Goal: Entertainment & Leisure: Consume media (video, audio)

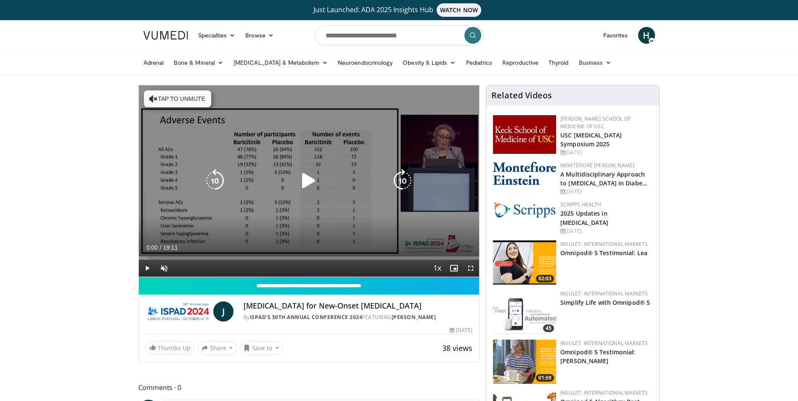
click at [307, 179] on icon "Video Player" at bounding box center [309, 181] width 24 height 24
click at [213, 181] on icon "Video Player" at bounding box center [215, 181] width 24 height 24
click at [214, 182] on icon "Video Player" at bounding box center [215, 181] width 24 height 24
click at [313, 184] on icon "Video Player" at bounding box center [309, 181] width 24 height 24
click at [397, 178] on icon "Video Player" at bounding box center [403, 181] width 24 height 24
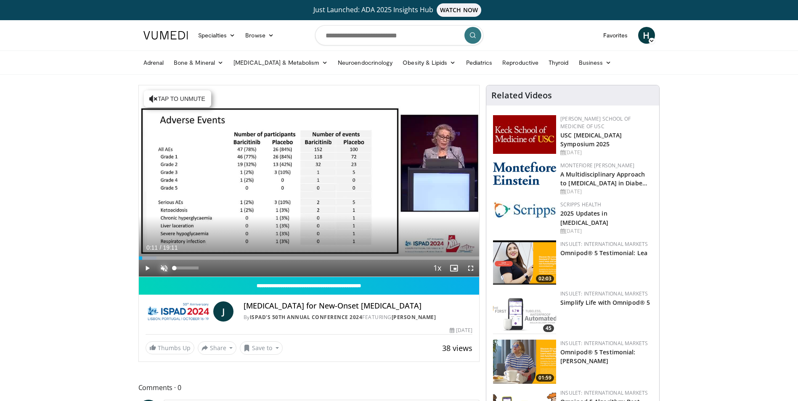
click at [162, 266] on span "Video Player" at bounding box center [164, 268] width 17 height 17
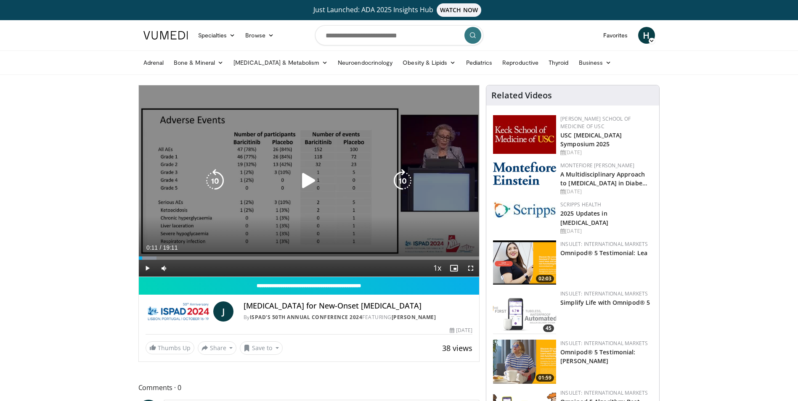
click at [311, 178] on icon "Video Player" at bounding box center [309, 181] width 24 height 24
click at [215, 174] on icon "Video Player" at bounding box center [215, 181] width 24 height 24
click at [308, 176] on icon "Video Player" at bounding box center [309, 181] width 24 height 24
click at [398, 179] on icon "Video Player" at bounding box center [403, 181] width 24 height 24
click at [215, 177] on icon "Video Player" at bounding box center [215, 181] width 24 height 24
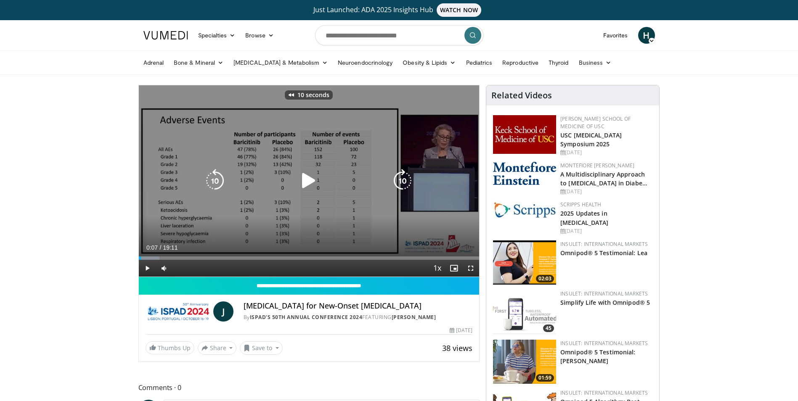
click at [306, 178] on icon "Video Player" at bounding box center [309, 181] width 24 height 24
click at [308, 179] on icon "Video Player" at bounding box center [309, 181] width 24 height 24
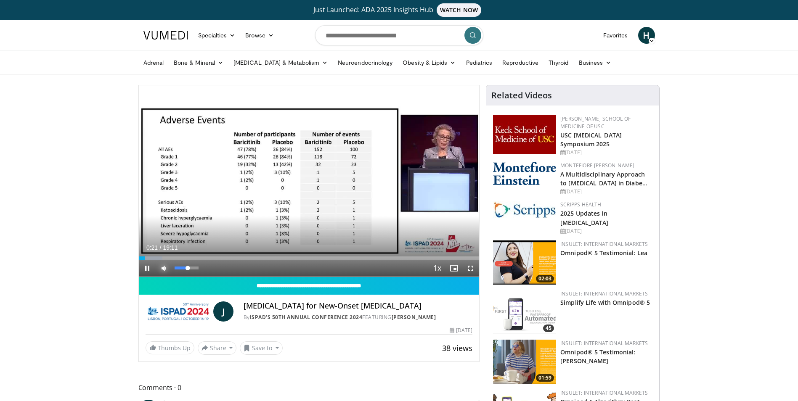
click at [162, 266] on span "Video Player" at bounding box center [164, 268] width 17 height 17
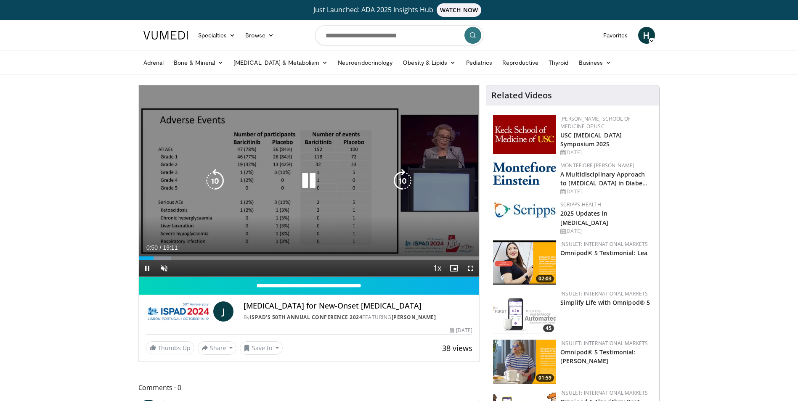
click at [308, 180] on icon "Video Player" at bounding box center [309, 181] width 24 height 24
click at [309, 180] on icon "Video Player" at bounding box center [309, 181] width 24 height 24
click at [401, 181] on icon "Video Player" at bounding box center [403, 181] width 24 height 24
click at [442, 195] on div "10 seconds Tap to unmute" at bounding box center [309, 180] width 341 height 191
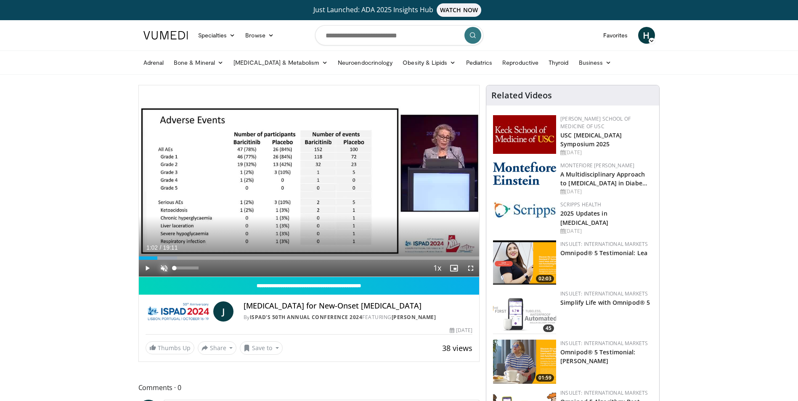
click at [165, 266] on span "Video Player" at bounding box center [164, 268] width 17 height 17
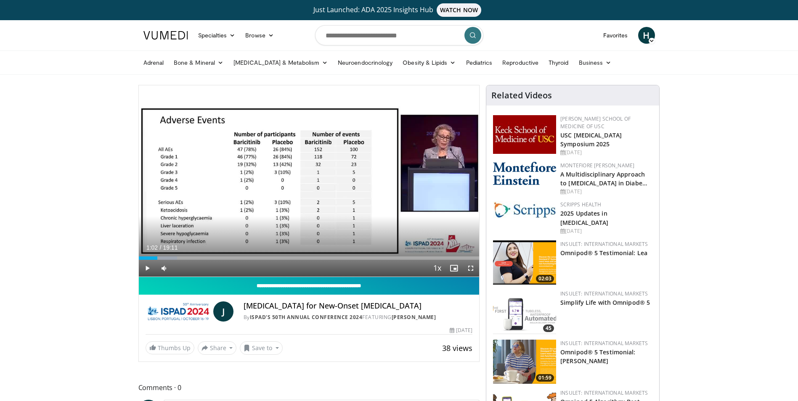
click at [162, 281] on input "**********" at bounding box center [309, 286] width 341 height 18
